Goal: Task Accomplishment & Management: Manage account settings

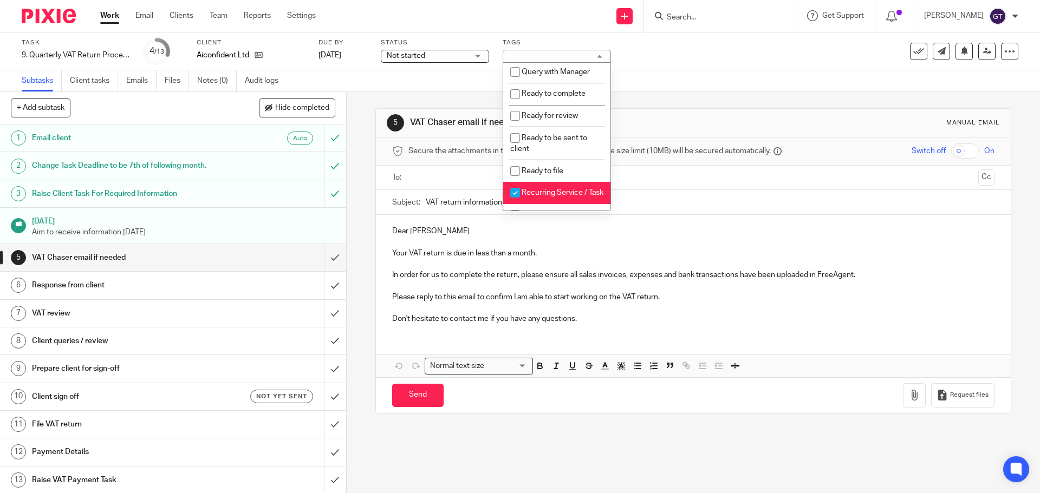
scroll to position [407, 0]
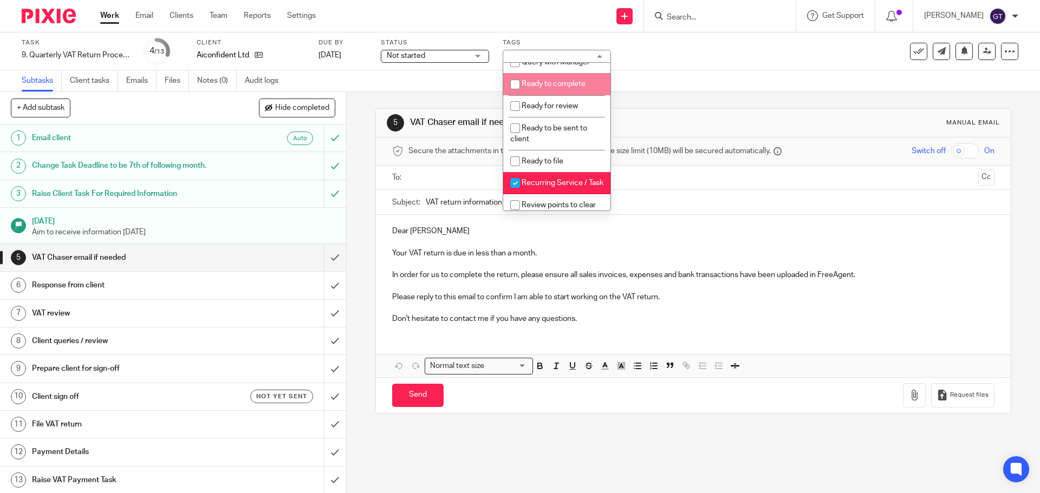
click at [560, 88] on span "Ready to complete" at bounding box center [554, 84] width 64 height 8
checkbox input "true"
click at [441, 93] on div "5 VAT Chaser email if needed Manual email Secure the attachments in this messag…" at bounding box center [692, 261] width 635 height 338
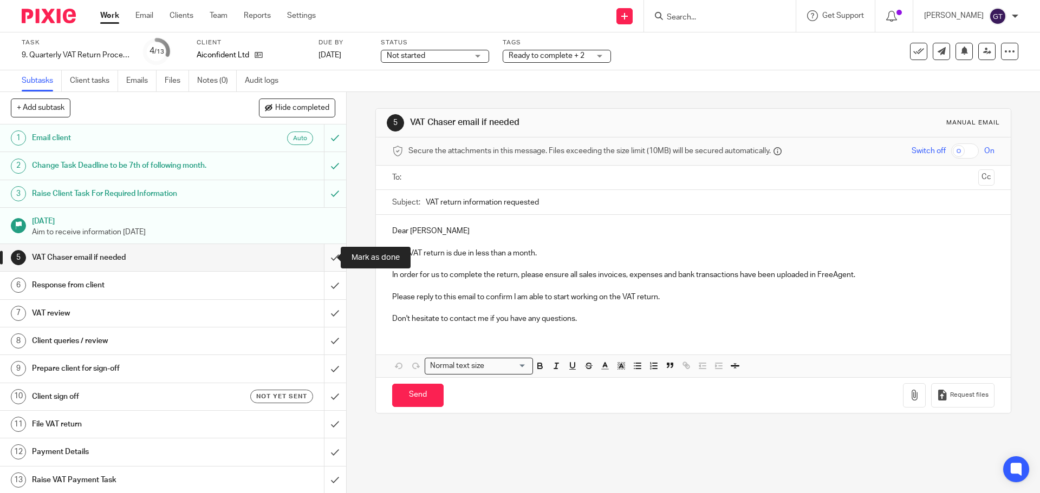
click at [322, 261] on input "submit" at bounding box center [173, 257] width 346 height 27
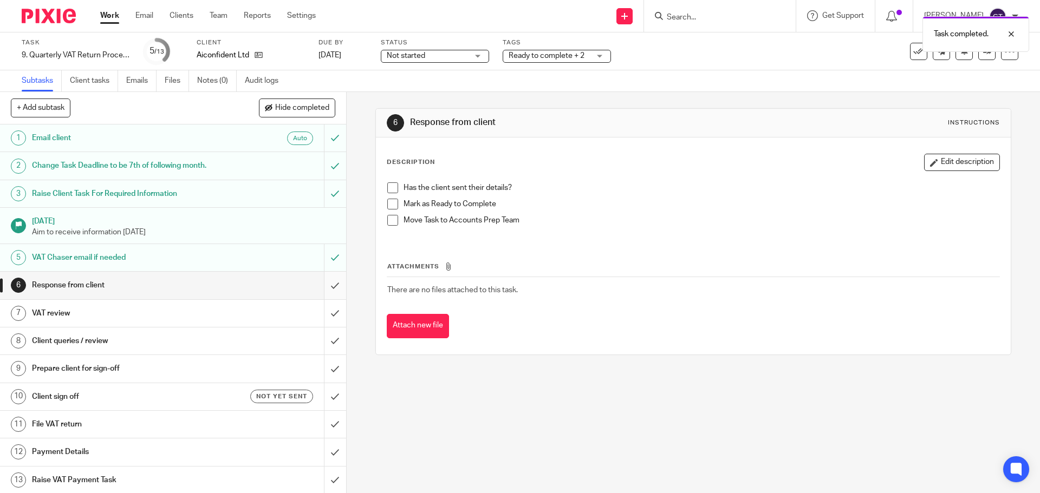
click at [323, 289] on input "submit" at bounding box center [173, 285] width 346 height 27
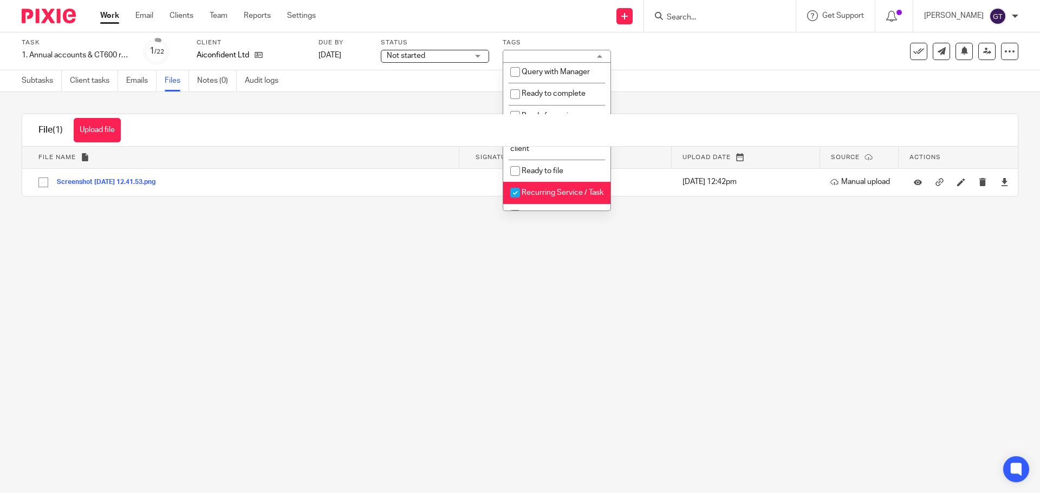
scroll to position [435, 0]
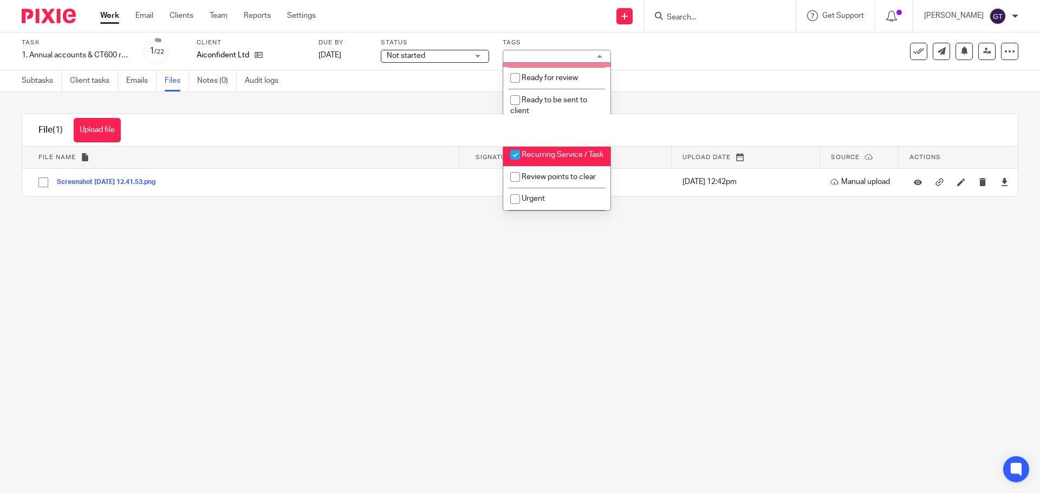
click at [574, 67] on li "Ready to complete" at bounding box center [556, 56] width 107 height 22
checkbox input "true"
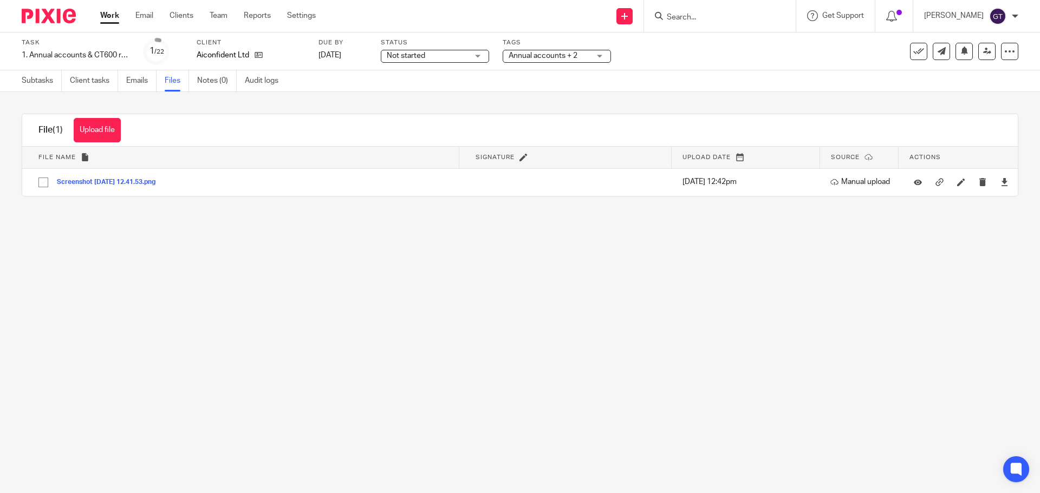
click at [305, 249] on main "Task 1. Annual accounts & CT600 return Save 1. Annual accounts & CT600 return 1…" at bounding box center [520, 246] width 1040 height 493
click at [44, 80] on link "Subtasks" at bounding box center [42, 80] width 40 height 21
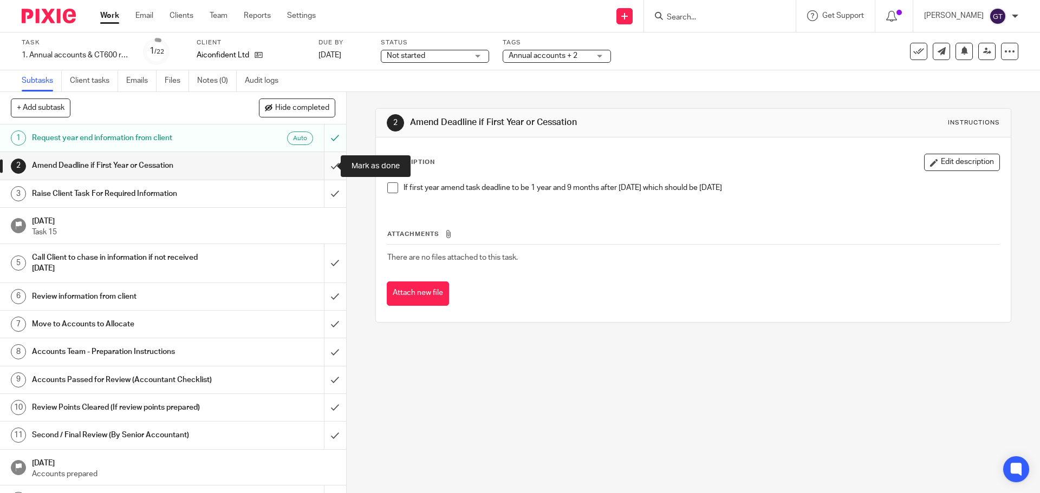
click at [327, 166] on input "submit" at bounding box center [173, 165] width 346 height 27
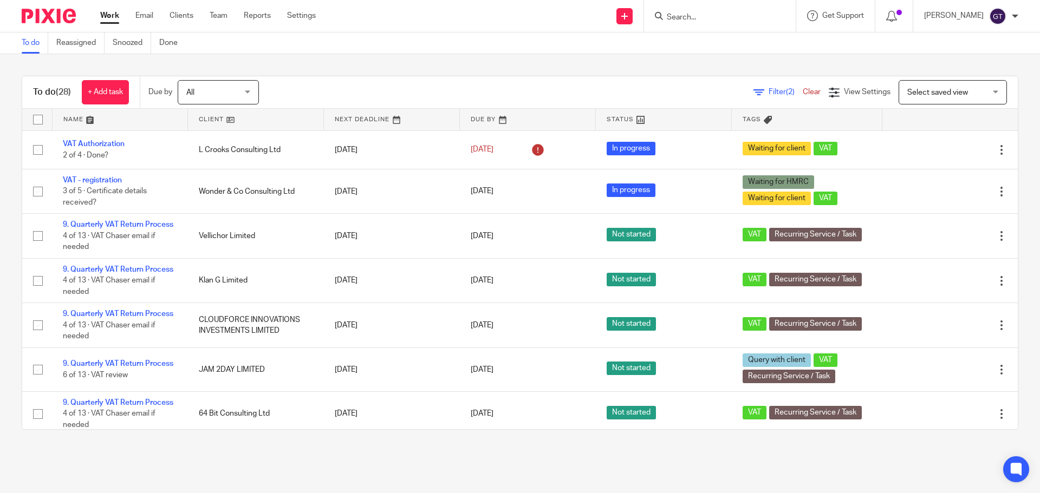
click at [711, 16] on input "Search" at bounding box center [714, 18] width 97 height 10
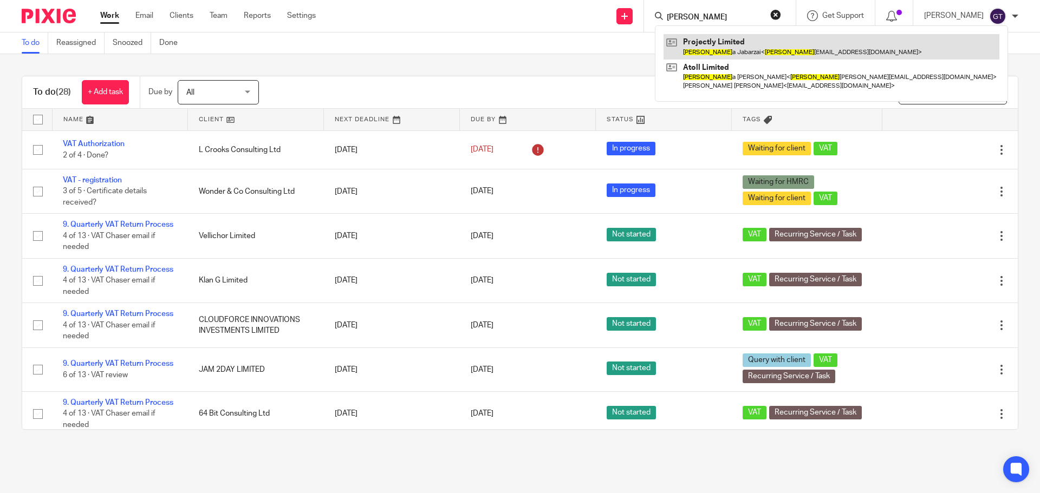
type input "wahid"
click at [718, 43] on link at bounding box center [832, 46] width 336 height 25
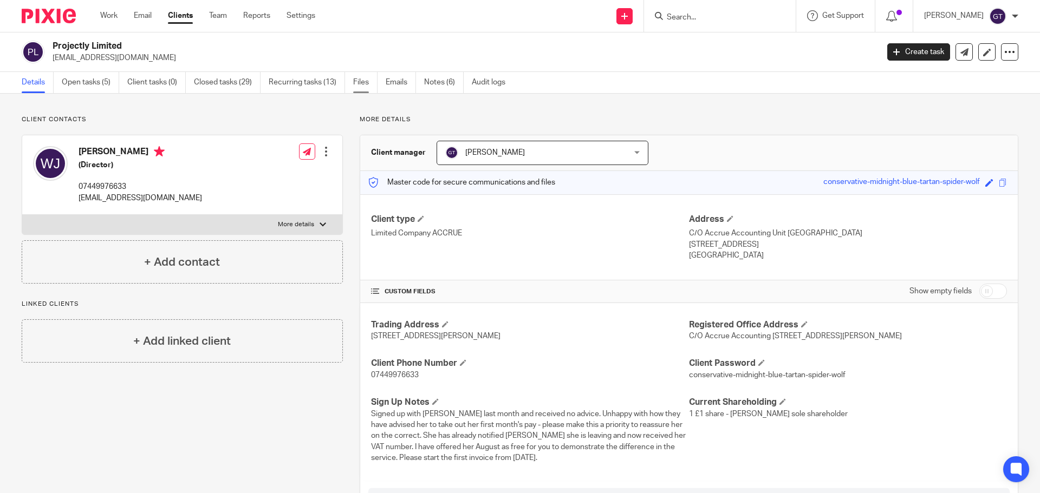
click at [364, 84] on link "Files" at bounding box center [365, 82] width 24 height 21
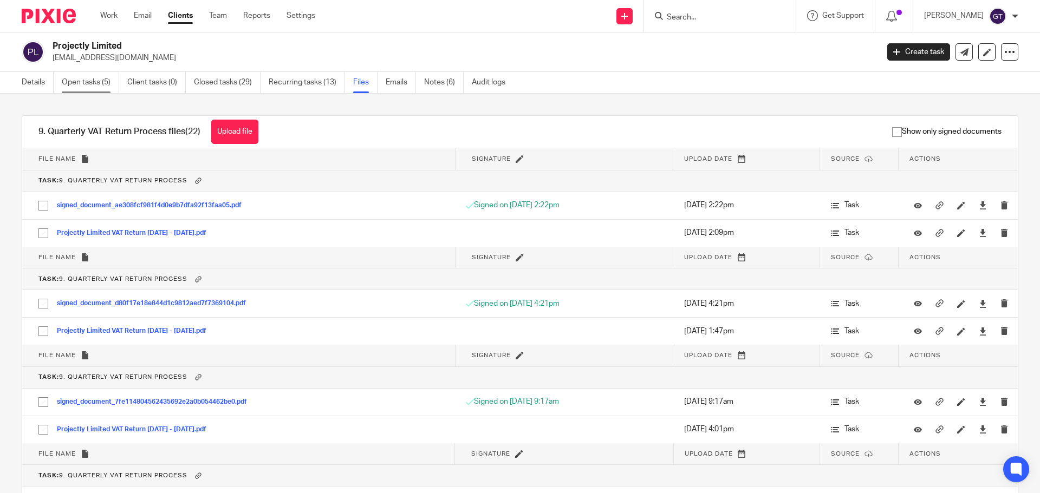
click at [102, 76] on link "Open tasks (5)" at bounding box center [90, 82] width 57 height 21
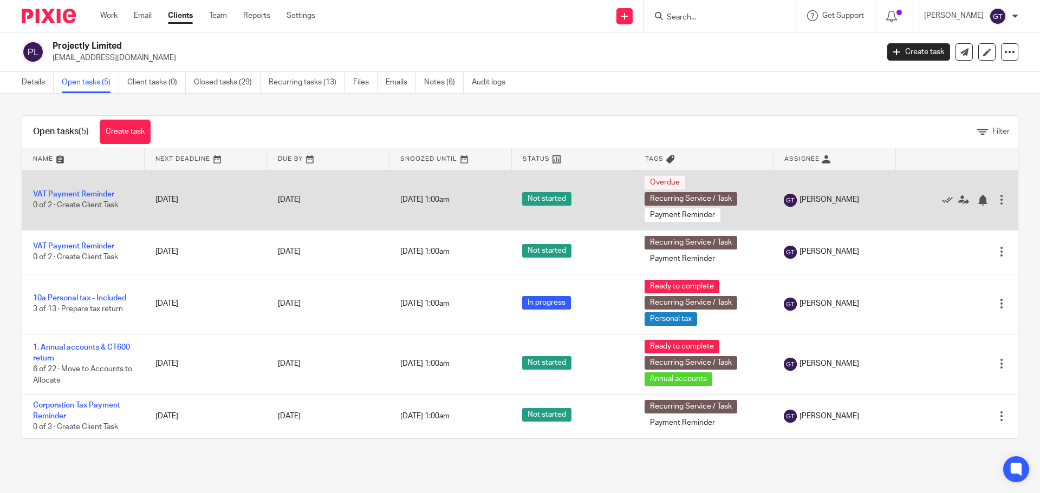
click at [996, 195] on div at bounding box center [1001, 199] width 11 height 11
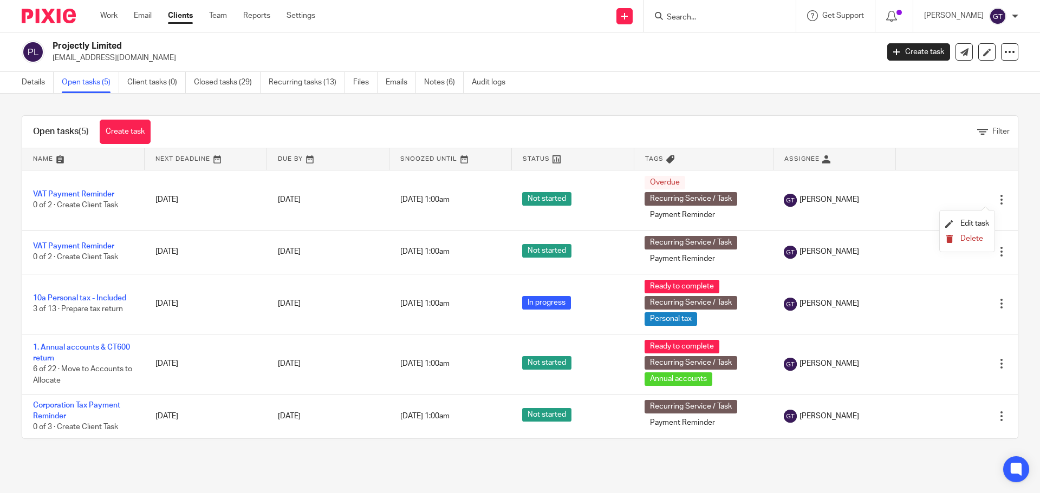
click at [978, 235] on span "Delete" at bounding box center [971, 239] width 23 height 8
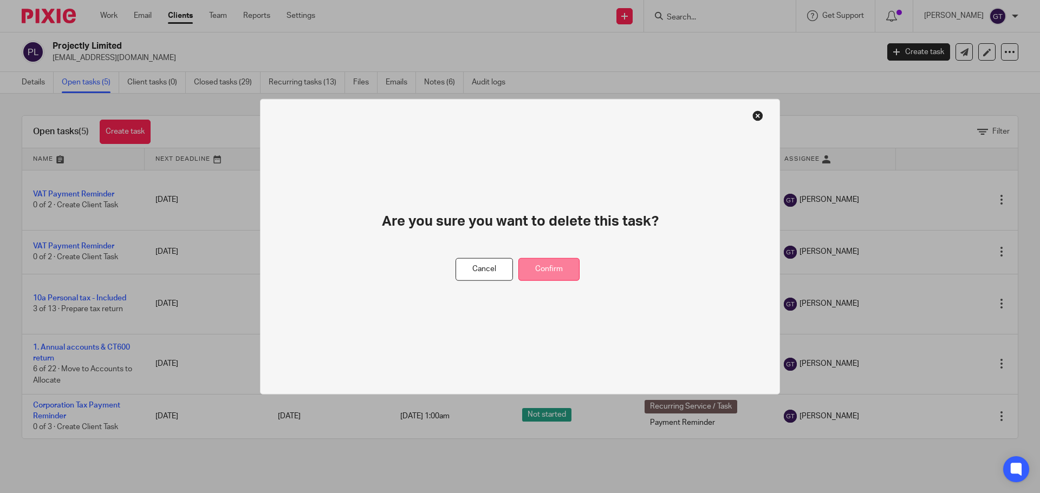
click at [557, 265] on button "Confirm" at bounding box center [548, 269] width 61 height 23
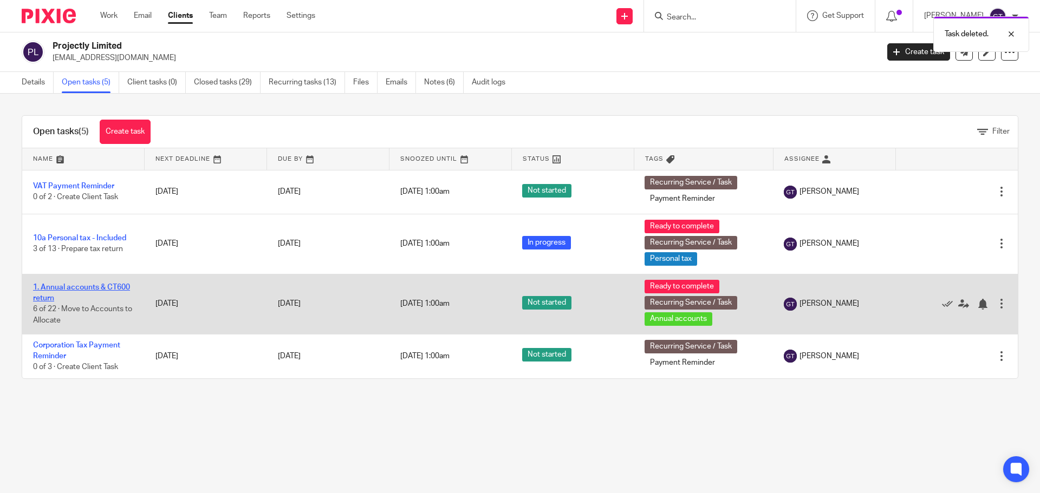
click at [64, 287] on link "1. Annual accounts & CT600 return" at bounding box center [81, 293] width 97 height 18
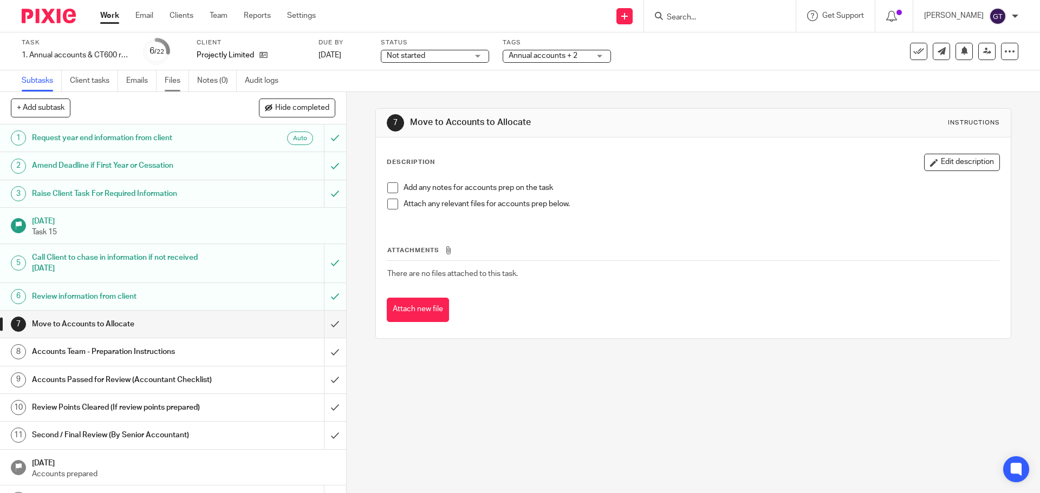
click at [171, 78] on link "Files" at bounding box center [177, 80] width 24 height 21
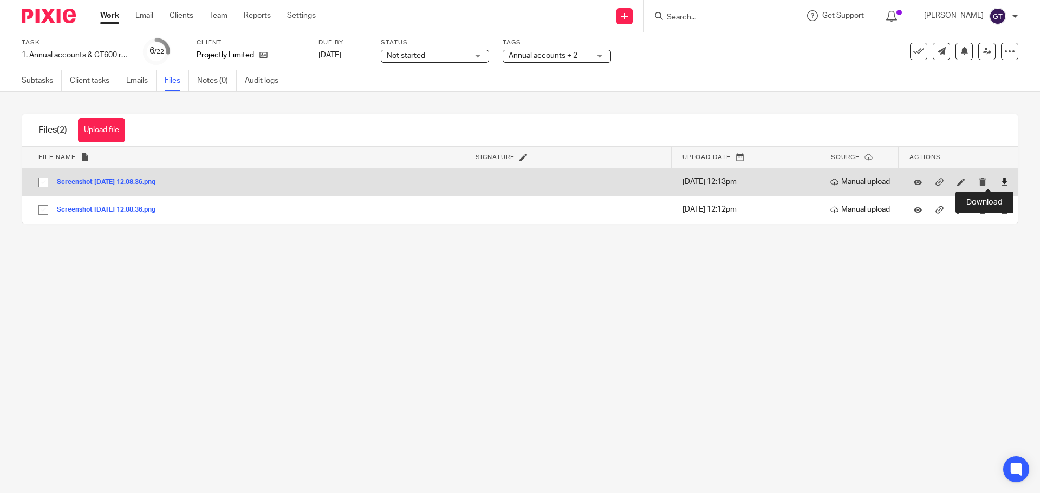
click at [1000, 179] on icon at bounding box center [1004, 182] width 8 height 8
click at [1000, 178] on link at bounding box center [1004, 182] width 8 height 11
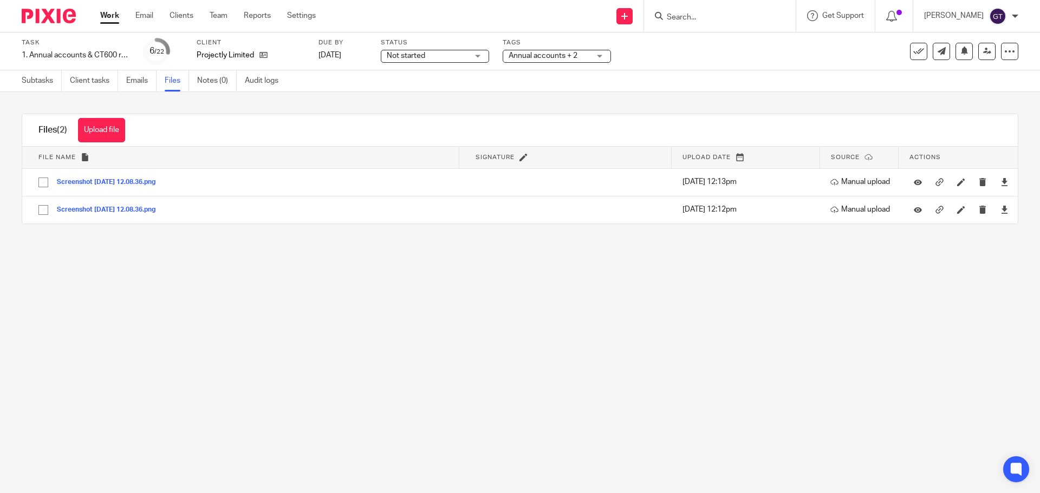
click at [362, 306] on main "Task 1. Annual accounts & CT600 return Save 1. Annual accounts & CT600 return 6…" at bounding box center [520, 246] width 1040 height 493
click at [96, 83] on link "Client tasks" at bounding box center [94, 80] width 48 height 21
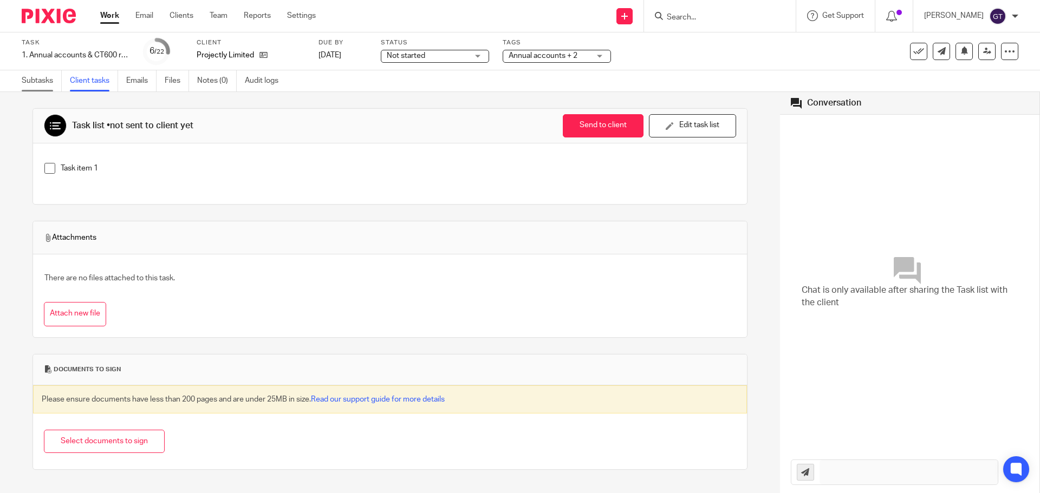
click at [47, 75] on link "Subtasks" at bounding box center [42, 80] width 40 height 21
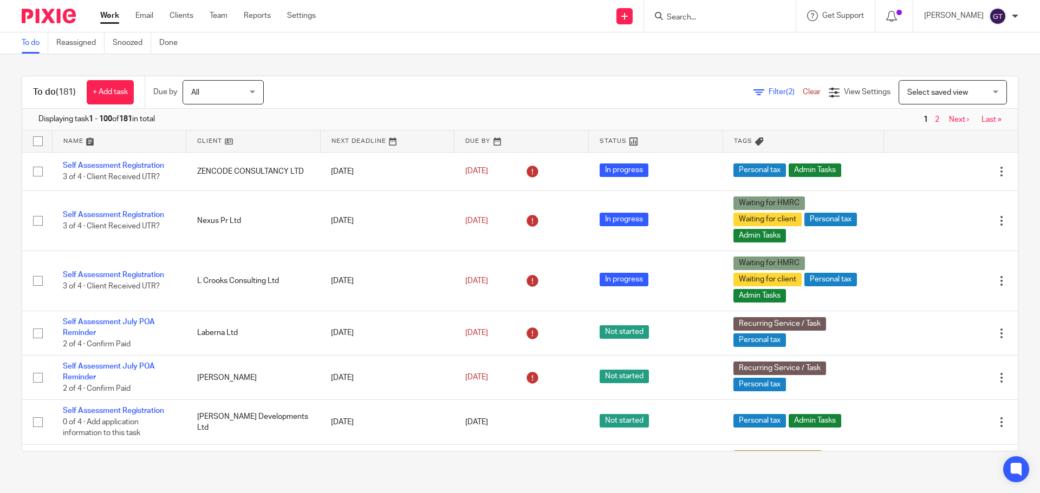
click at [725, 20] on input "Search" at bounding box center [714, 18] width 97 height 10
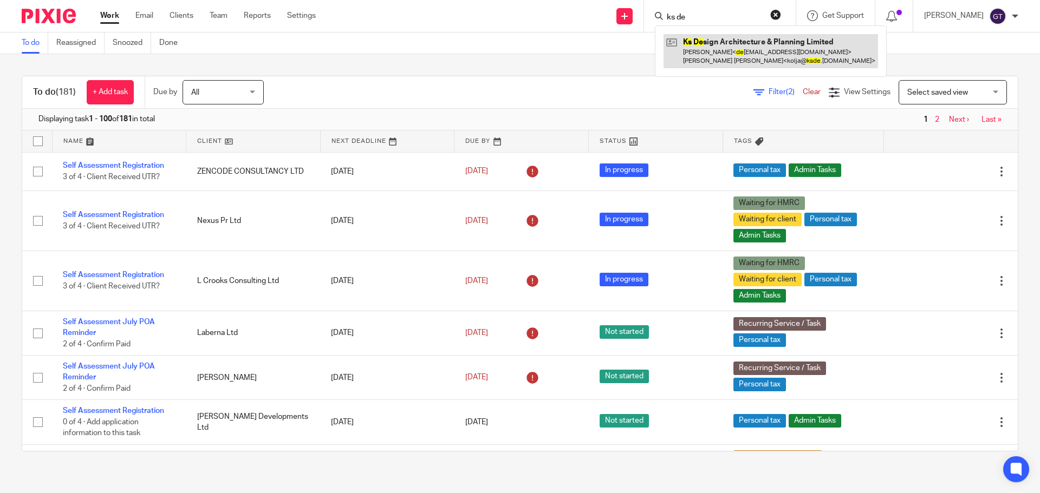
type input "ks de"
click at [736, 47] on link at bounding box center [771, 51] width 214 height 34
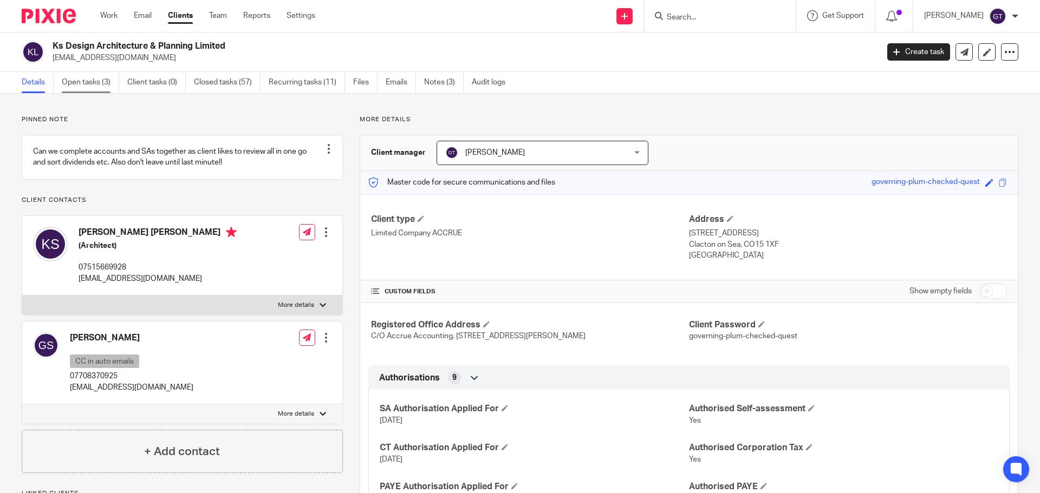
click at [85, 85] on link "Open tasks (3)" at bounding box center [90, 82] width 57 height 21
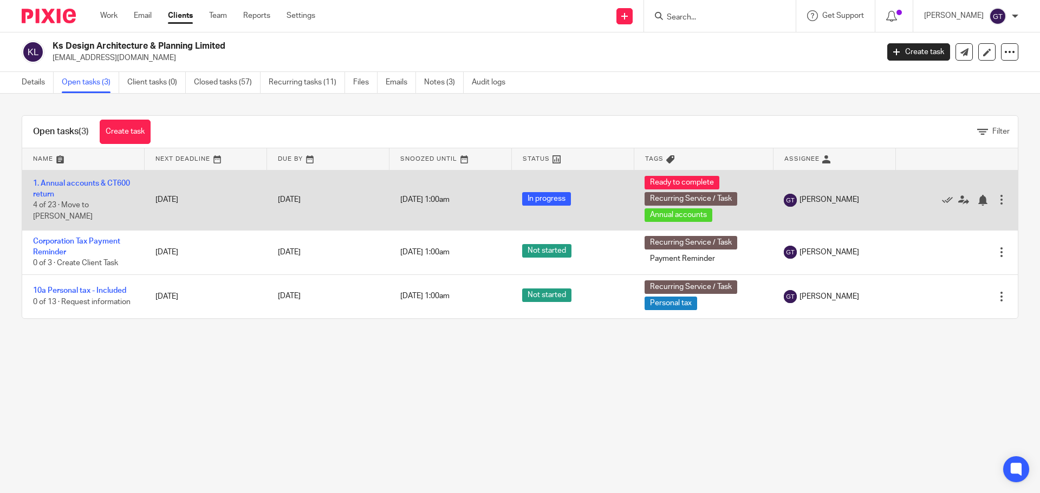
click at [41, 189] on td "1. Annual accounts & CT600 return 4 of 23 · Move to [PERSON_NAME]" at bounding box center [83, 200] width 122 height 60
click at [42, 194] on link "1. Annual accounts & CT600 return" at bounding box center [81, 189] width 97 height 18
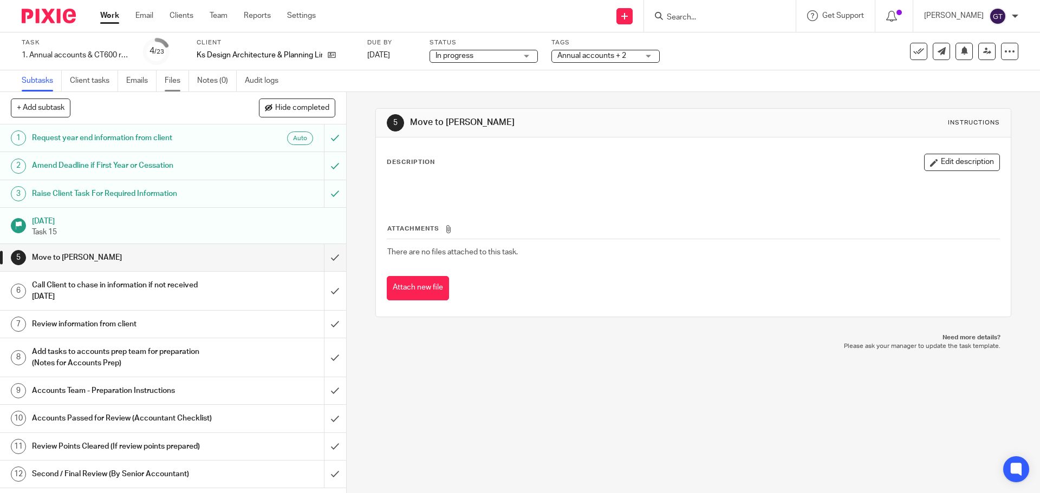
click at [174, 82] on link "Files" at bounding box center [177, 80] width 24 height 21
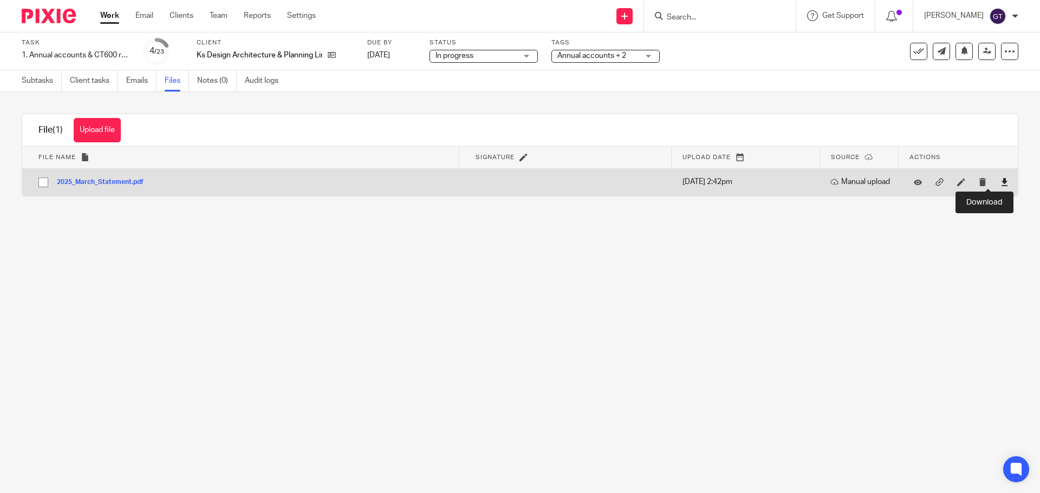
click at [1000, 181] on icon at bounding box center [1004, 182] width 8 height 8
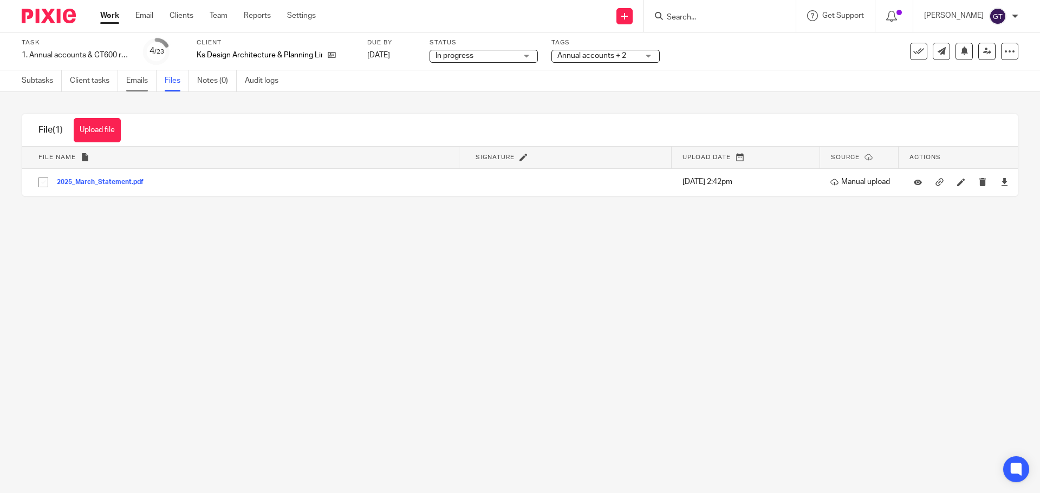
click at [139, 81] on link "Emails" at bounding box center [141, 80] width 30 height 21
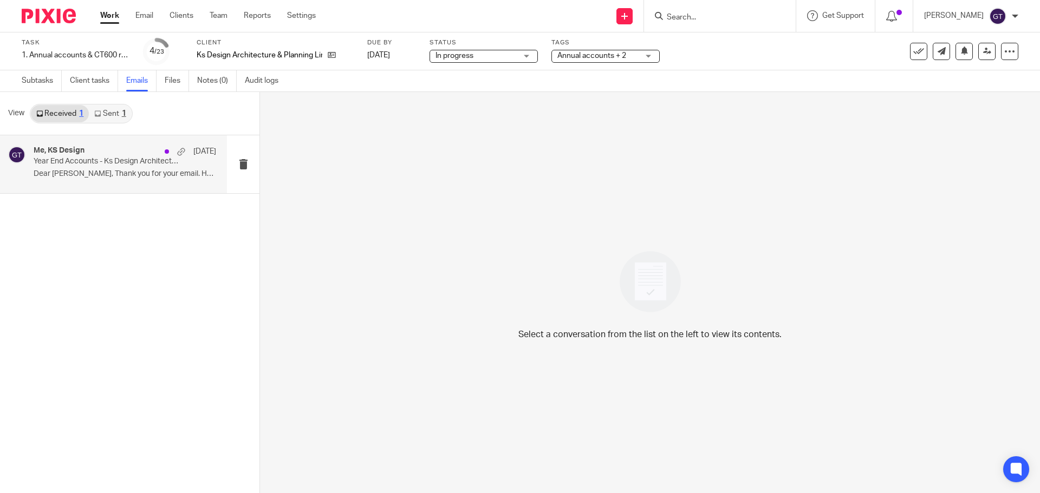
click at [94, 177] on p "Dear [PERSON_NAME], Thank you for your email. Here..." at bounding box center [125, 174] width 183 height 9
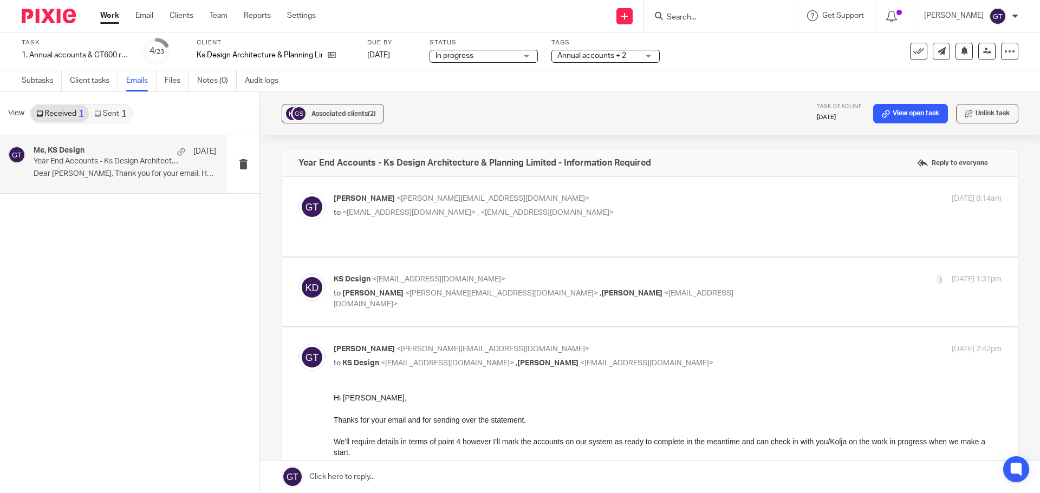
click at [431, 285] on div "KS Design <[EMAIL_ADDRESS][DOMAIN_NAME]> to [PERSON_NAME] <[PERSON_NAME][EMAIL_…" at bounding box center [556, 292] width 445 height 36
checkbox input "true"
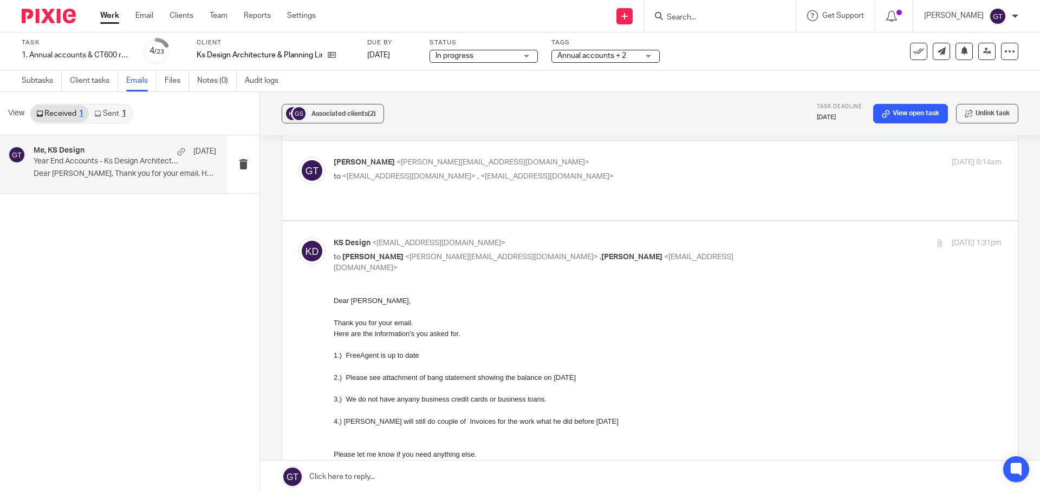
scroll to position [54, 0]
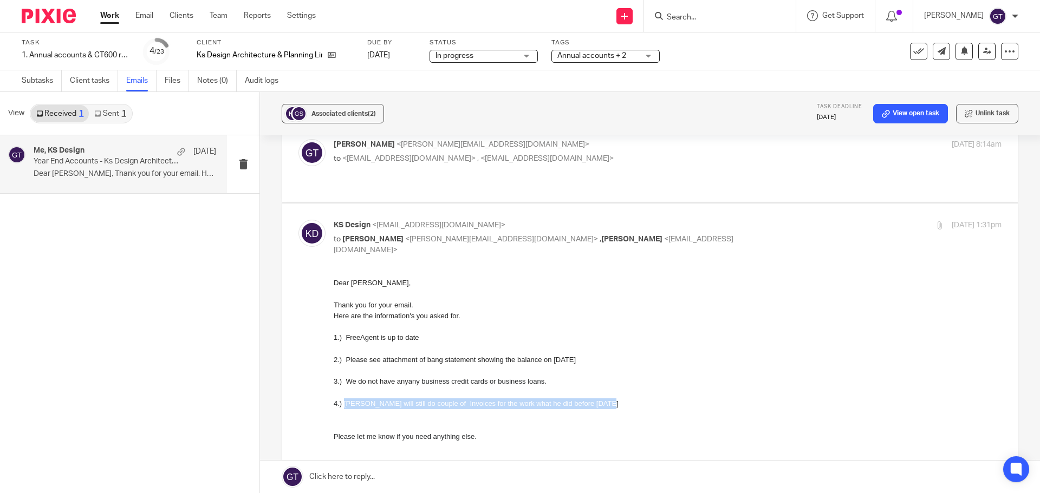
drag, startPoint x: 348, startPoint y: 405, endPoint x: 599, endPoint y: 405, distance: 250.8
click at [599, 405] on span "4.) [PERSON_NAME] will still do couple of Invoices for the work what he did bef…" at bounding box center [476, 404] width 285 height 8
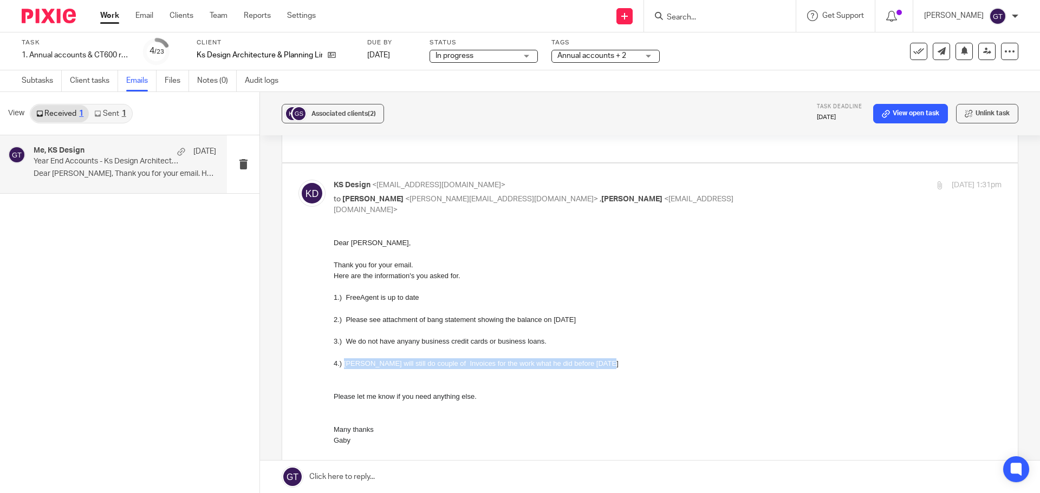
scroll to position [97, 0]
